Goal: Entertainment & Leisure: Consume media (video, audio)

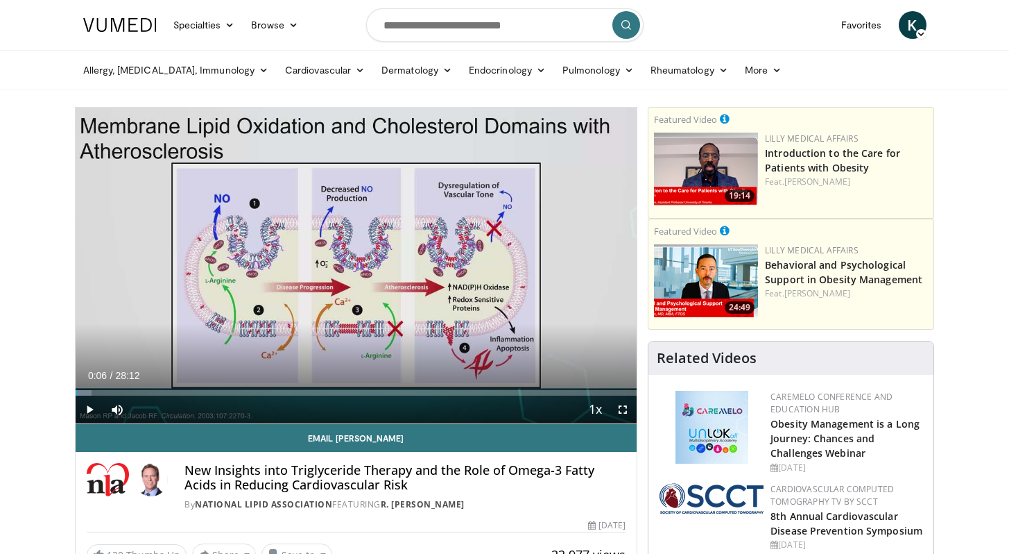
click at [76, 395] on button "Play" at bounding box center [90, 409] width 28 height 28
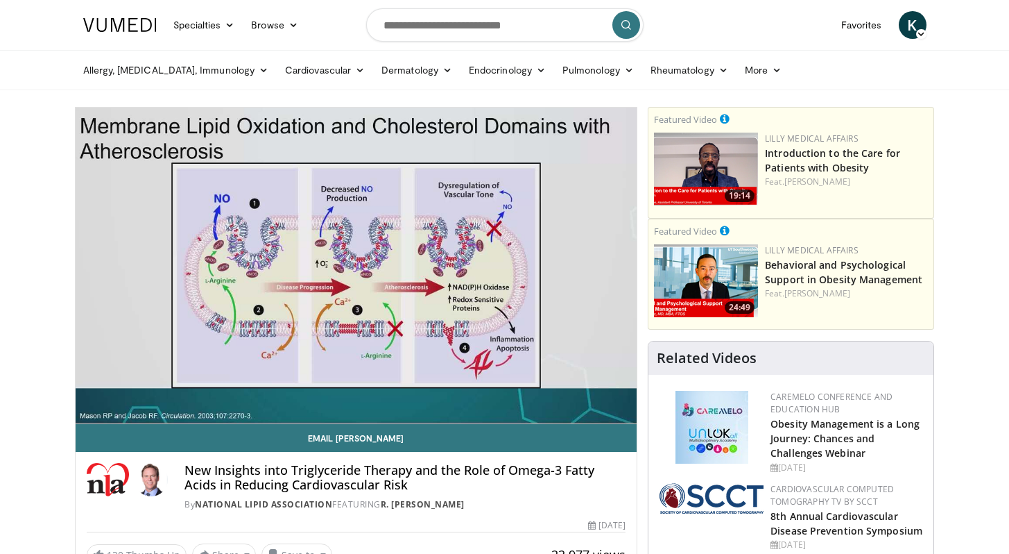
click at [76, 395] on button "Pause" at bounding box center [90, 409] width 28 height 28
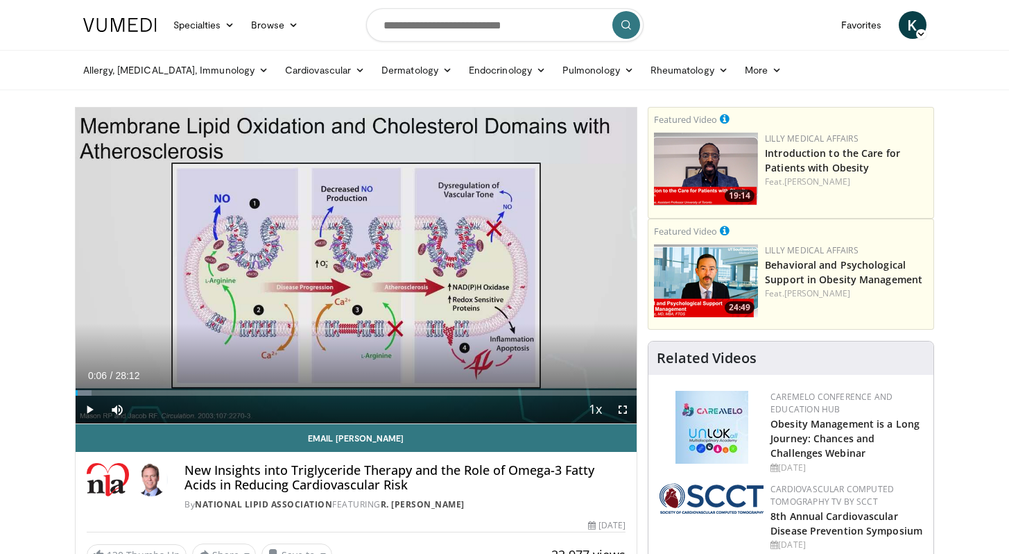
click at [76, 395] on button "Play" at bounding box center [90, 409] width 28 height 28
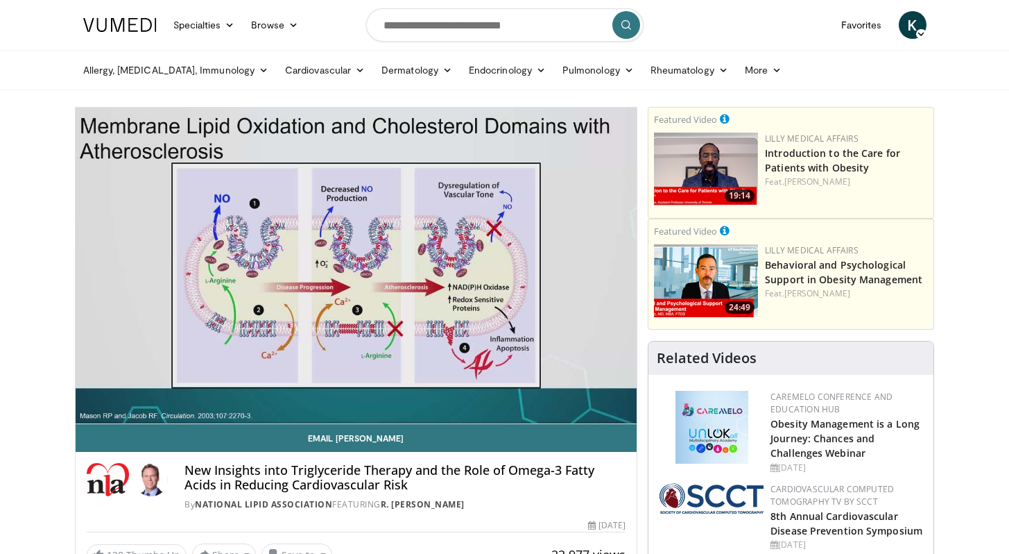
click at [76, 395] on button "Pause" at bounding box center [90, 409] width 28 height 28
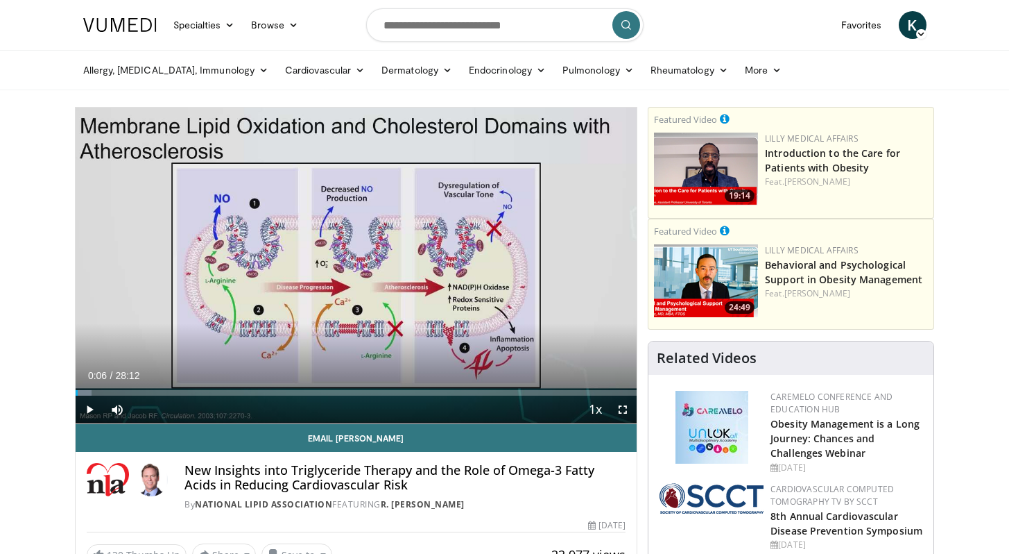
click at [76, 395] on button "Play" at bounding box center [90, 409] width 28 height 28
